Goal: Information Seeking & Learning: Learn about a topic

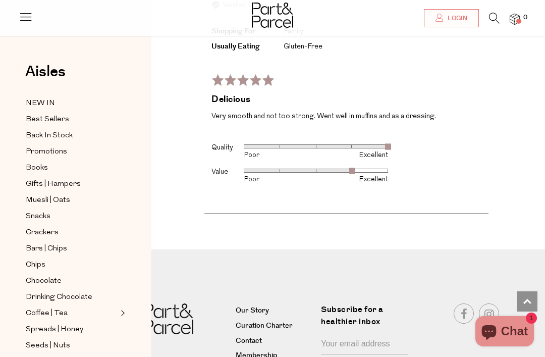
scroll to position [2000, 0]
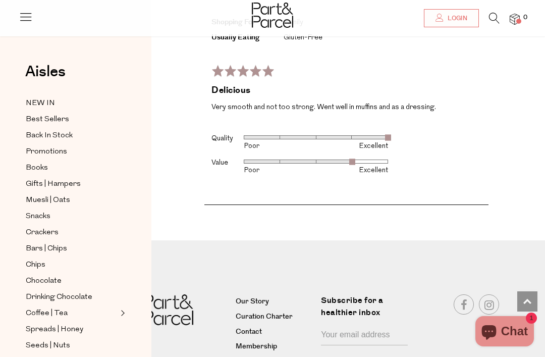
click at [474, 146] on div "Rated 5 out of 5 Review posted about [DATE] Delicious Very smooth and not too s…" at bounding box center [346, 127] width 284 height 139
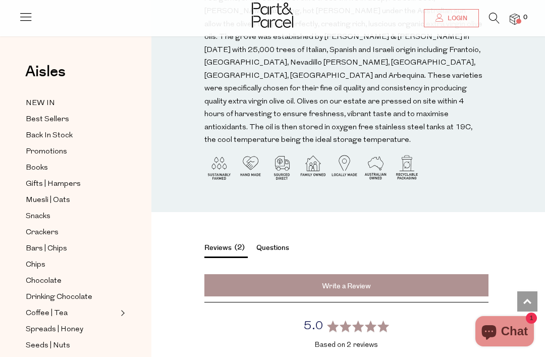
scroll to position [1243, 0]
click at [270, 16] on img at bounding box center [272, 15] width 41 height 25
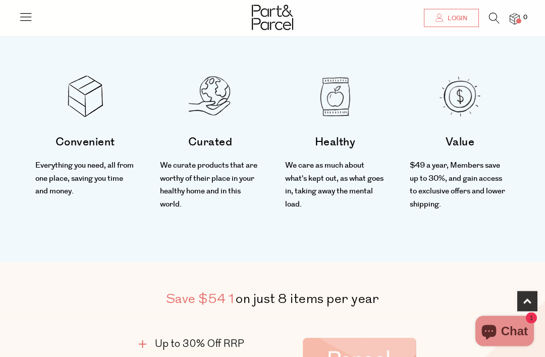
scroll to position [321, 0]
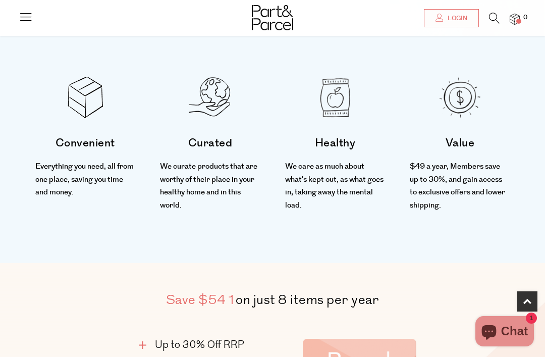
click at [0, 0] on p "Learn More" at bounding box center [0, 0] width 0 height 0
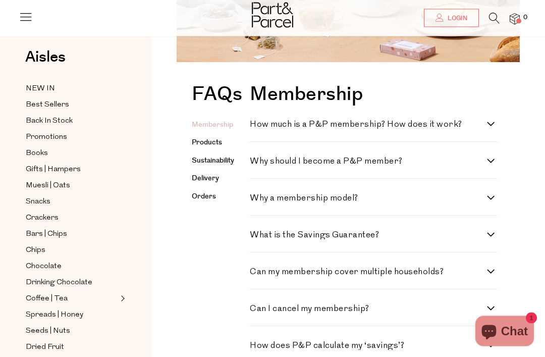
scroll to position [144, 0]
click at [494, 120] on label "How much is a P&P membership? How does it work?" at bounding box center [373, 124] width 247 height 9
click at [256, 120] on work\? "How much is a P&P membership? How does it work?" at bounding box center [253, 123] width 7 height 7
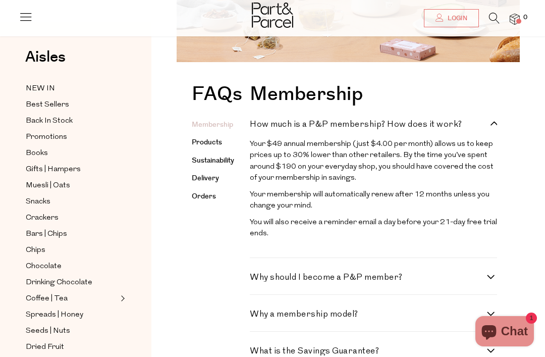
click at [500, 120] on div "Membership How much is a P&P membership? How does it work? Your $49 annual memb…" at bounding box center [376, 308] width 252 height 446
click at [496, 125] on label "How much is a P&P membership? How does it work?" at bounding box center [373, 124] width 247 height 9
click at [256, 125] on work\? "How much is a P&P membership? How does it work?" at bounding box center [253, 123] width 7 height 7
checkbox work\? "false"
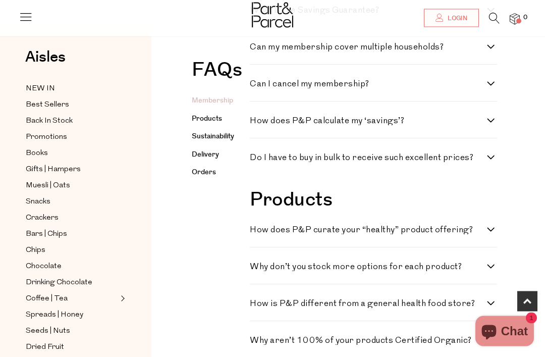
scroll to position [369, 0]
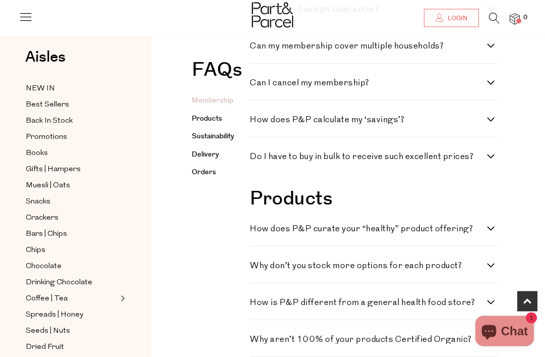
click at [498, 155] on div "Membership How much is a P&P membership? How does it work? Your $49 annual memb…" at bounding box center [376, 25] width 252 height 330
click at [496, 159] on label "Do I have to buy in bulk to receive such excellent prices?" at bounding box center [373, 157] width 247 height 9
click at [256, 159] on prices\? "Do I have to buy in bulk to receive such excellent prices?" at bounding box center [253, 156] width 7 height 7
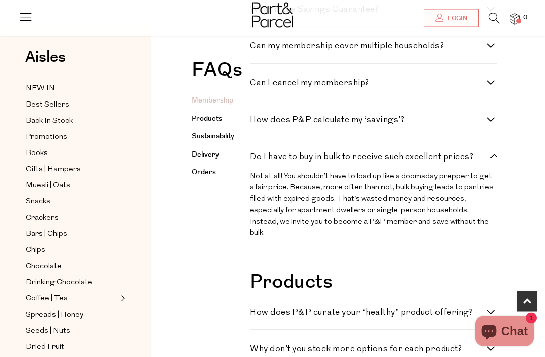
scroll to position [369, 0]
click at [495, 158] on label "Do I have to buy in bulk to receive such excellent prices?" at bounding box center [373, 156] width 247 height 9
click at [256, 158] on prices\? "Do I have to buy in bulk to receive such excellent prices?" at bounding box center [253, 155] width 7 height 7
checkbox prices\? "false"
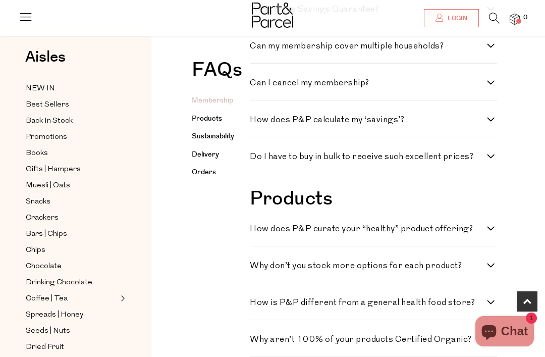
click at [207, 153] on link "Delivery" at bounding box center [205, 154] width 27 height 10
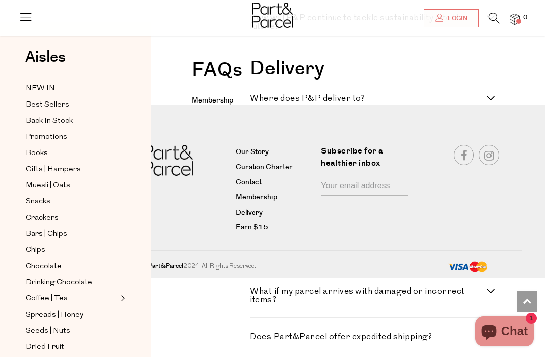
scroll to position [1141, 0]
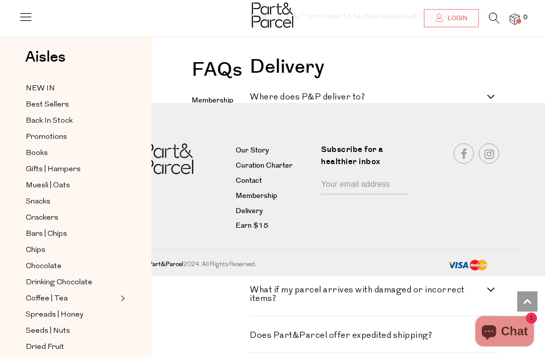
click at [253, 214] on link "Delivery" at bounding box center [275, 211] width 78 height 12
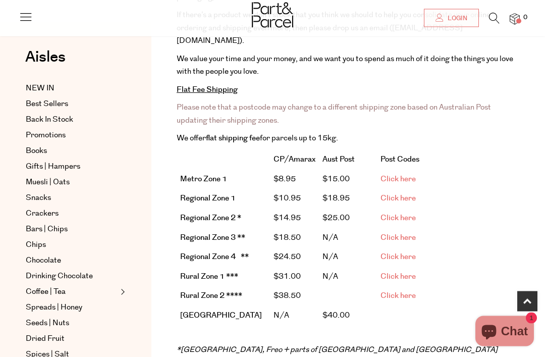
scroll to position [212, 0]
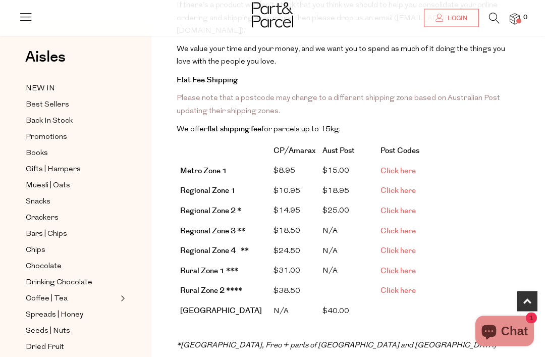
click at [402, 166] on link "Click here" at bounding box center [397, 171] width 35 height 11
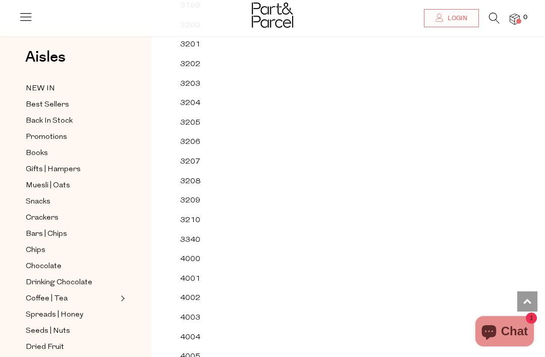
scroll to position [28444, 0]
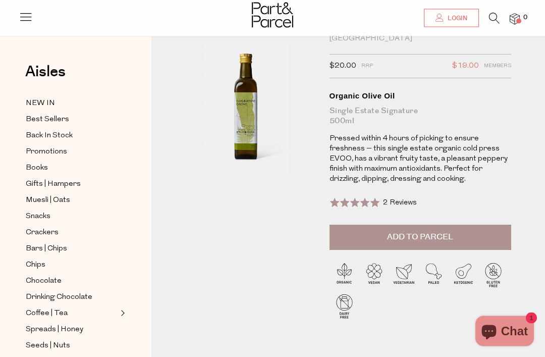
scroll to position [27, 0]
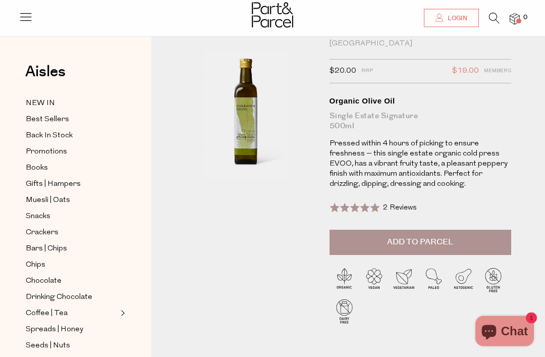
click at [44, 98] on span "NEW IN" at bounding box center [40, 103] width 29 height 12
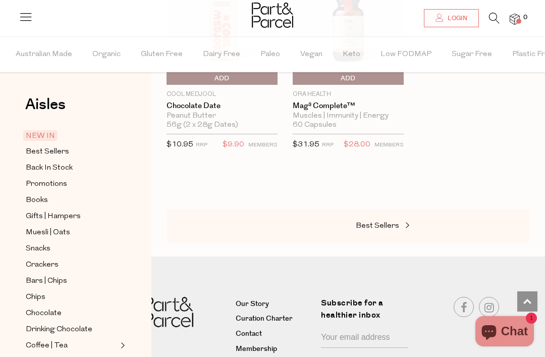
scroll to position [1066, 0]
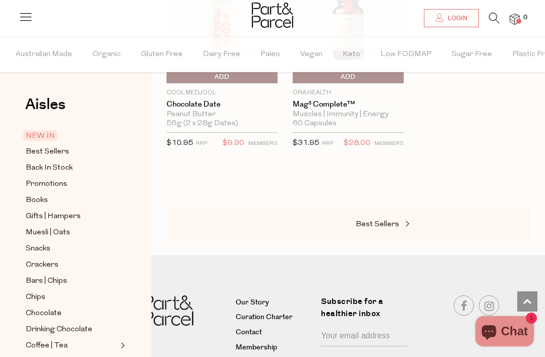
click at [402, 221] on span at bounding box center [406, 224] width 14 height 8
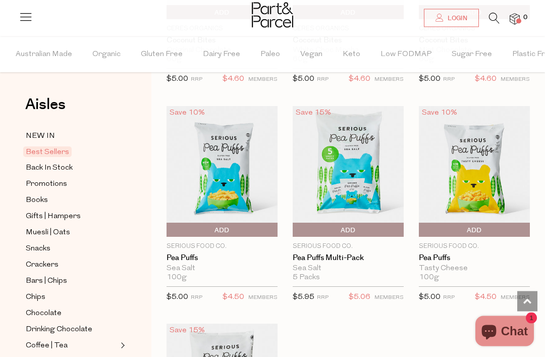
scroll to position [2666, 0]
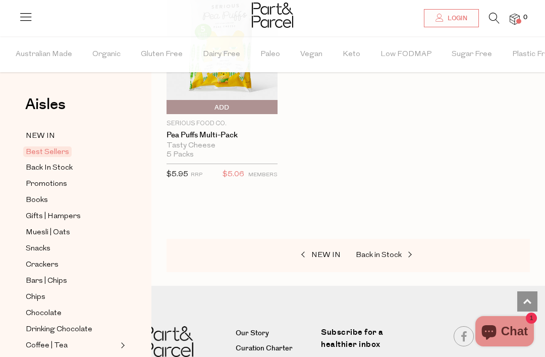
click at [387, 251] on span "Back in Stock" at bounding box center [379, 255] width 46 height 8
